Goal: Find contact information: Find contact information

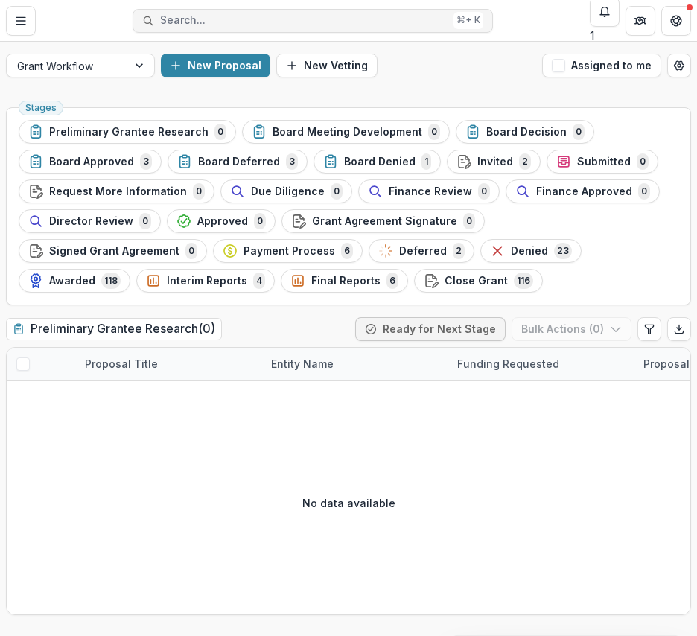
click at [380, 11] on button "Search... ⌘ + K" at bounding box center [313, 21] width 360 height 24
click at [119, 635] on input at bounding box center [59, 645] width 119 height 18
type input "**********"
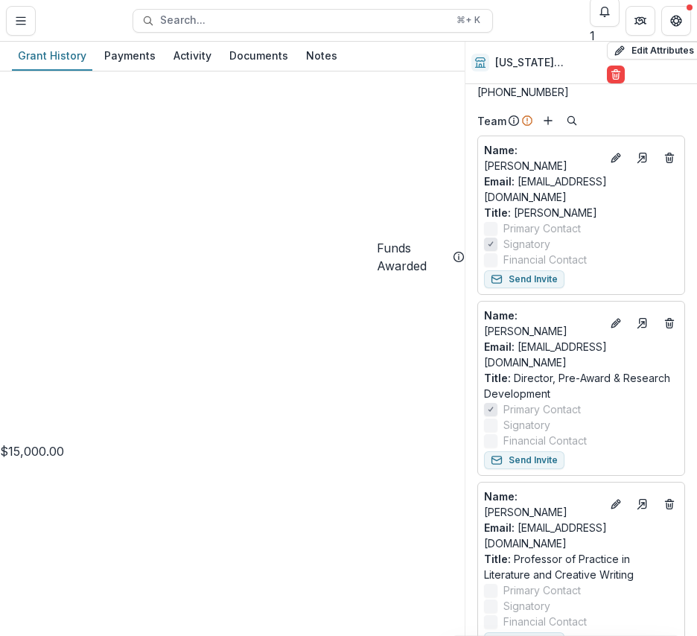
scroll to position [117, 0]
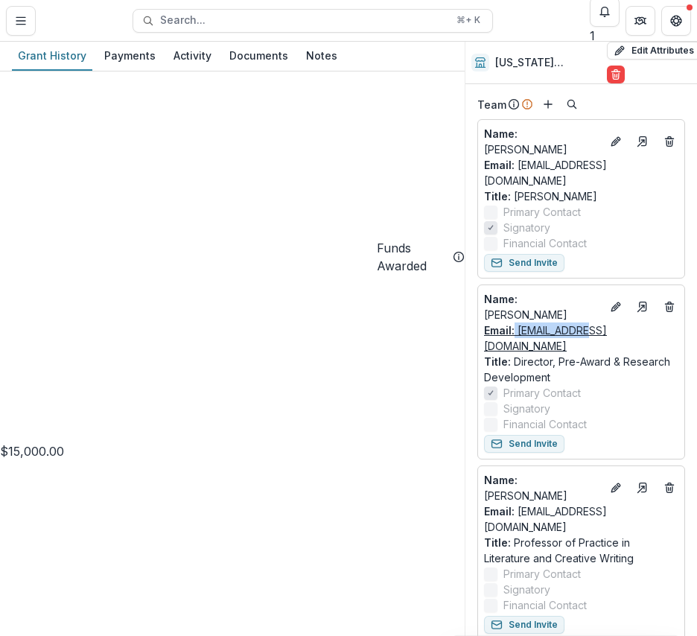
drag, startPoint x: 606, startPoint y: 303, endPoint x: 516, endPoint y: 300, distance: 90.1
click at [516, 322] on div "Email: [EMAIL_ADDRESS][DOMAIN_NAME]" at bounding box center [581, 337] width 194 height 31
click at [608, 16] on icon "Notifications" at bounding box center [605, 12] width 12 height 12
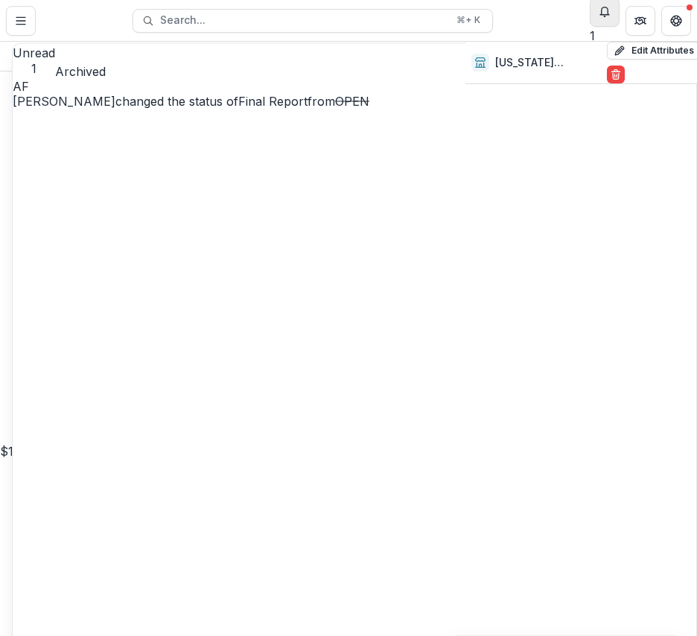
click at [608, 16] on icon "Notifications" at bounding box center [605, 12] width 12 height 12
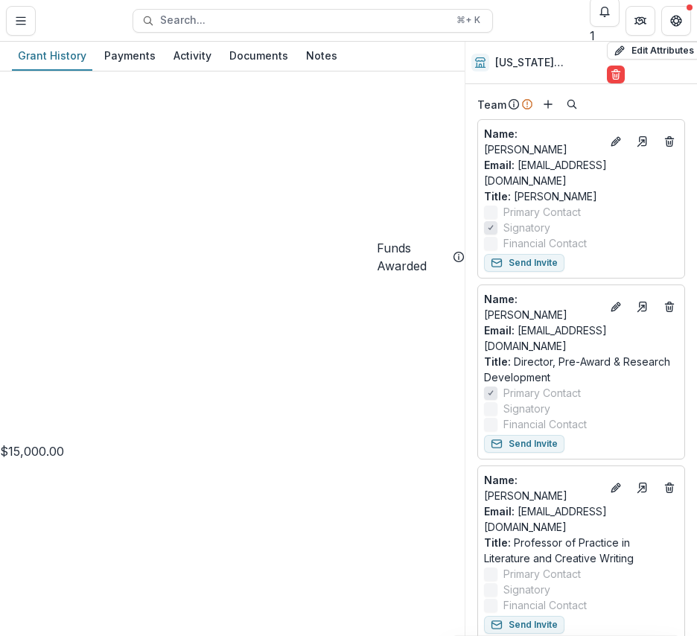
click at [377, 36] on header "Contacts [US_STATE][GEOGRAPHIC_DATA] in [GEOGRAPHIC_DATA] Corporation Search...…" at bounding box center [348, 20] width 697 height 41
click at [381, 22] on span "Search..." at bounding box center [303, 20] width 287 height 13
type input "*******"
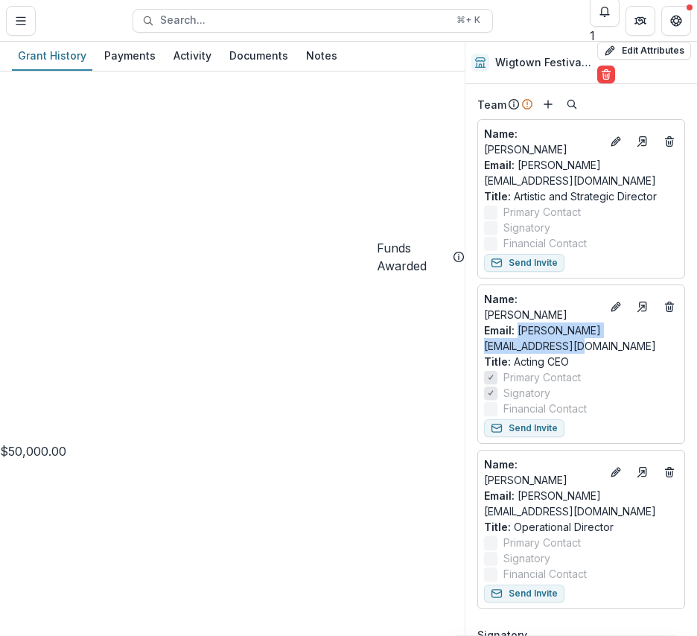
drag, startPoint x: 679, startPoint y: 331, endPoint x: 481, endPoint y: 338, distance: 198.1
click at [481, 338] on div "Name : [PERSON_NAME] Email: [PERSON_NAME][EMAIL_ADDRESS][DOMAIN_NAME] Title : A…" at bounding box center [581, 363] width 208 height 159
click at [366, 18] on span "Search..." at bounding box center [303, 20] width 287 height 13
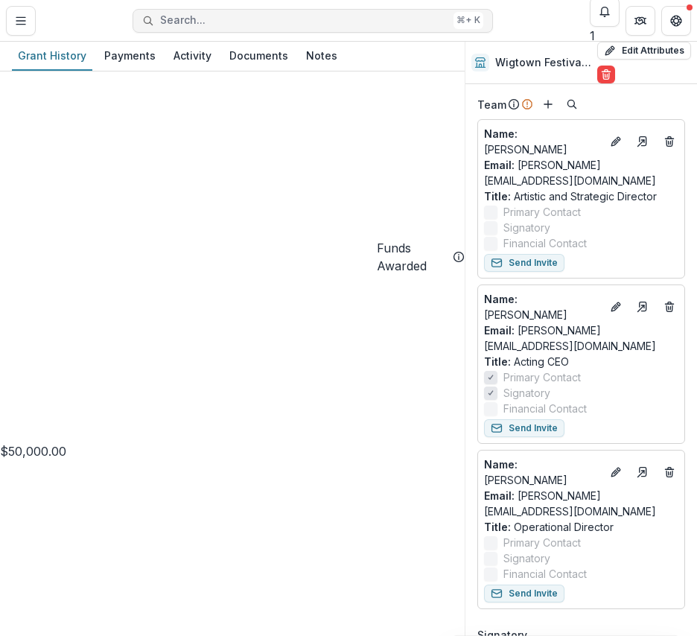
type input "*********"
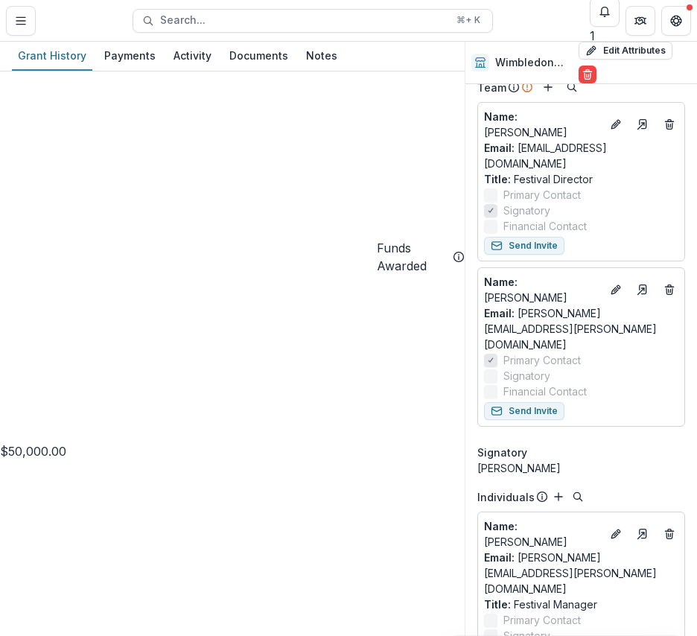
scroll to position [131, 0]
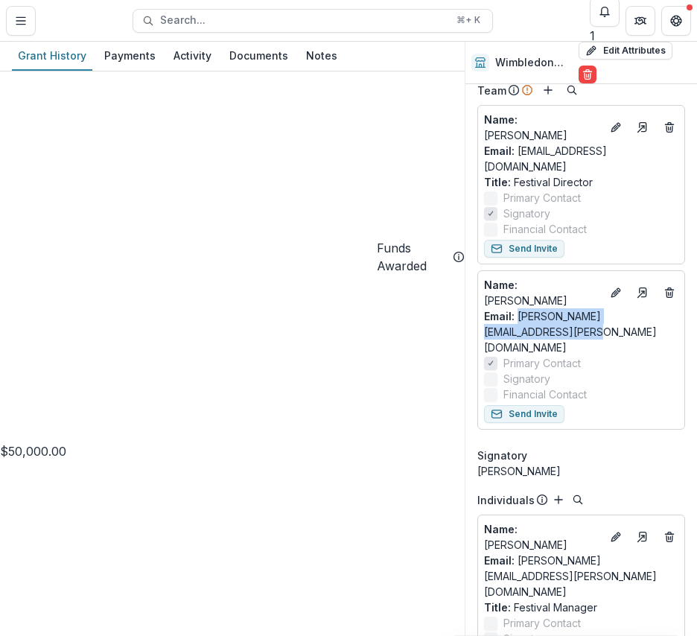
drag, startPoint x: 674, startPoint y: 318, endPoint x: 479, endPoint y: 313, distance: 195.8
click at [479, 313] on div "Name : [PERSON_NAME] Email: [PERSON_NAME][EMAIL_ADDRESS][PERSON_NAME][DOMAIN_NA…" at bounding box center [581, 349] width 208 height 159
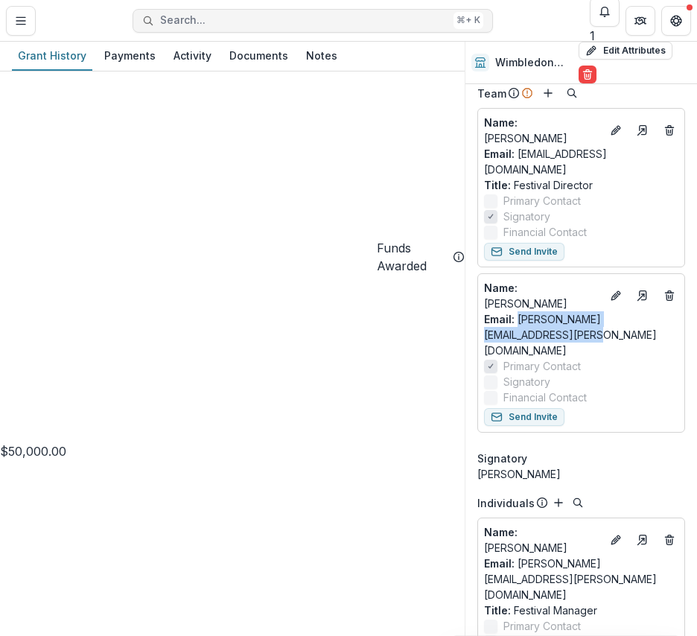
click at [275, 21] on span "Search..." at bounding box center [303, 20] width 287 height 13
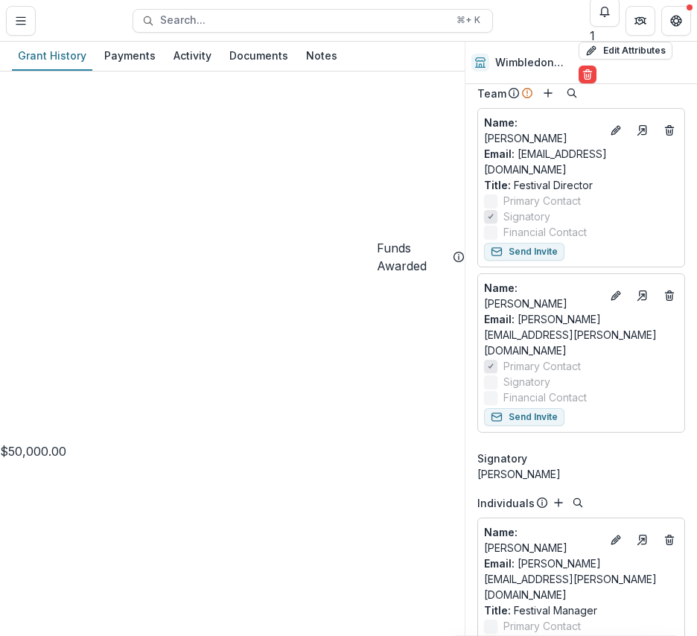
scroll to position [7, 0]
type input "**********"
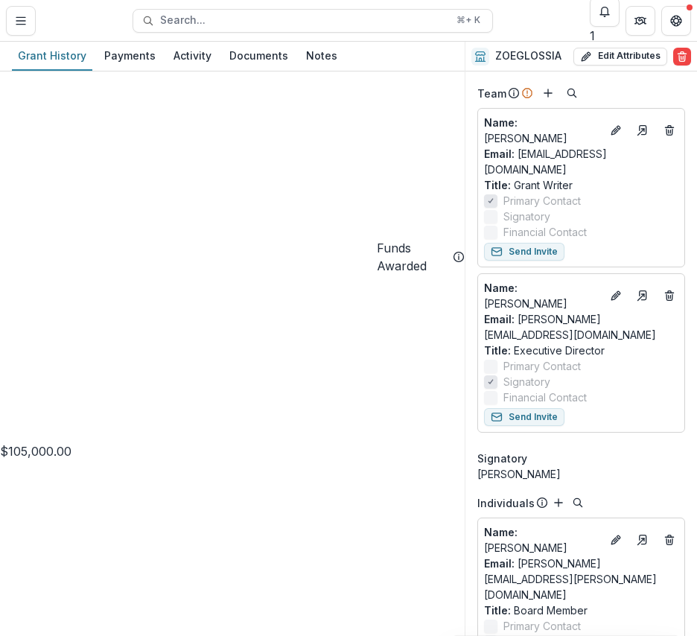
click at [642, 342] on p "Title : Executive Director" at bounding box center [581, 350] width 194 height 16
drag, startPoint x: 651, startPoint y: 297, endPoint x: 517, endPoint y: 294, distance: 134.0
click at [517, 311] on div "Email: [PERSON_NAME][EMAIL_ADDRESS][DOMAIN_NAME]" at bounding box center [581, 326] width 194 height 31
